Goal: Information Seeking & Learning: Find specific fact

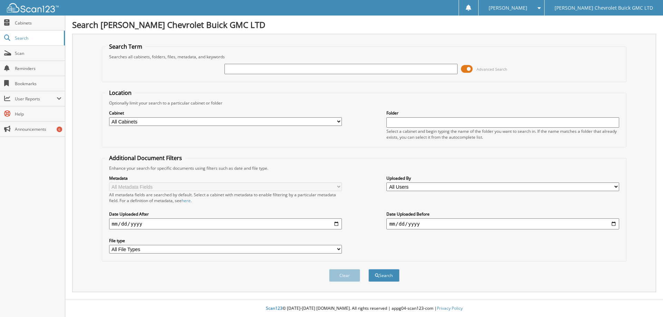
click at [462, 68] on span at bounding box center [467, 69] width 12 height 10
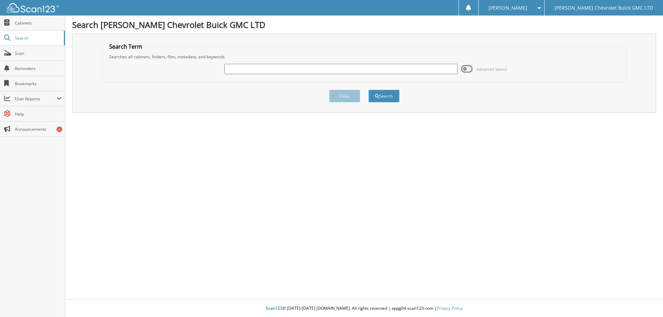
click at [230, 70] on input "text" at bounding box center [341, 69] width 233 height 10
type input "[PERSON_NAME]"
click at [383, 94] on button "Search" at bounding box center [384, 96] width 31 height 13
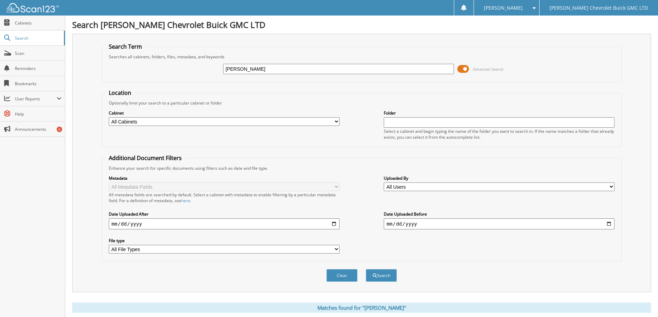
click at [459, 70] on span at bounding box center [463, 69] width 12 height 10
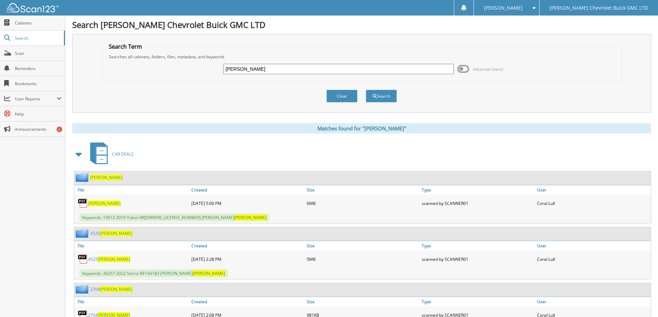
click at [536, 8] on span at bounding box center [532, 8] width 7 height 5
click at [539, 36] on link "Logout" at bounding box center [506, 34] width 65 height 12
